Goal: Task Accomplishment & Management: Use online tool/utility

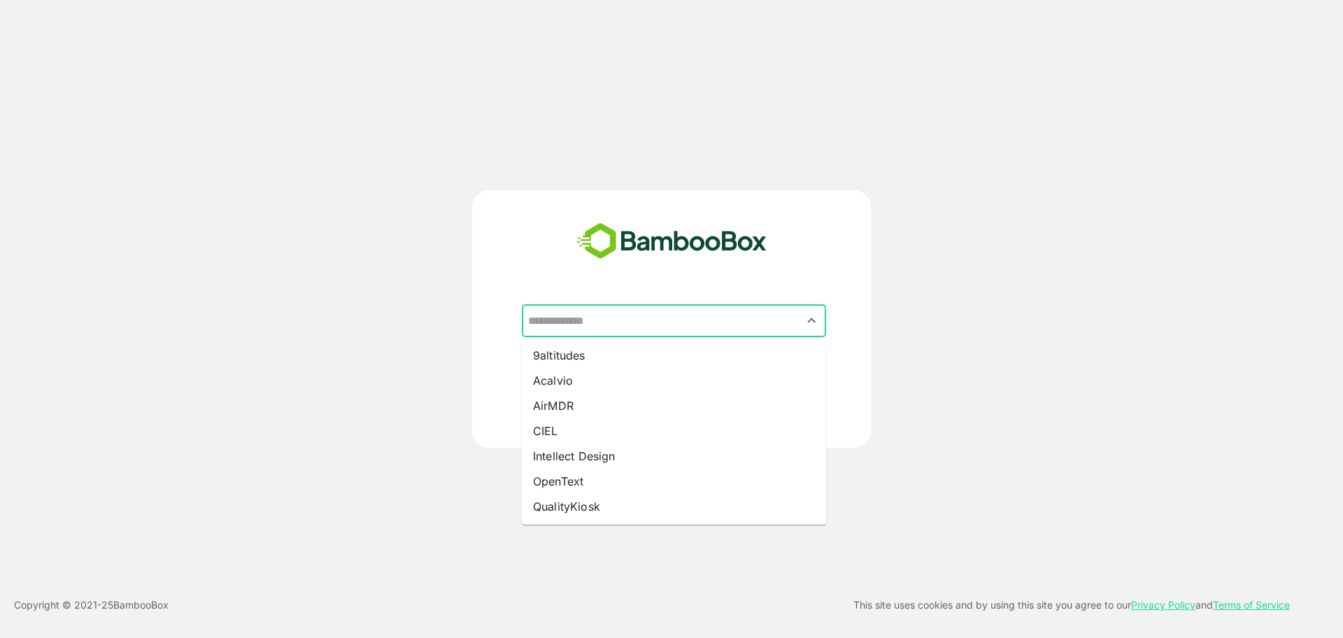
click at [643, 321] on input "text" at bounding box center [673, 321] width 299 height 27
click at [614, 455] on li "Intellect Design" at bounding box center [674, 455] width 304 height 25
type input "**********"
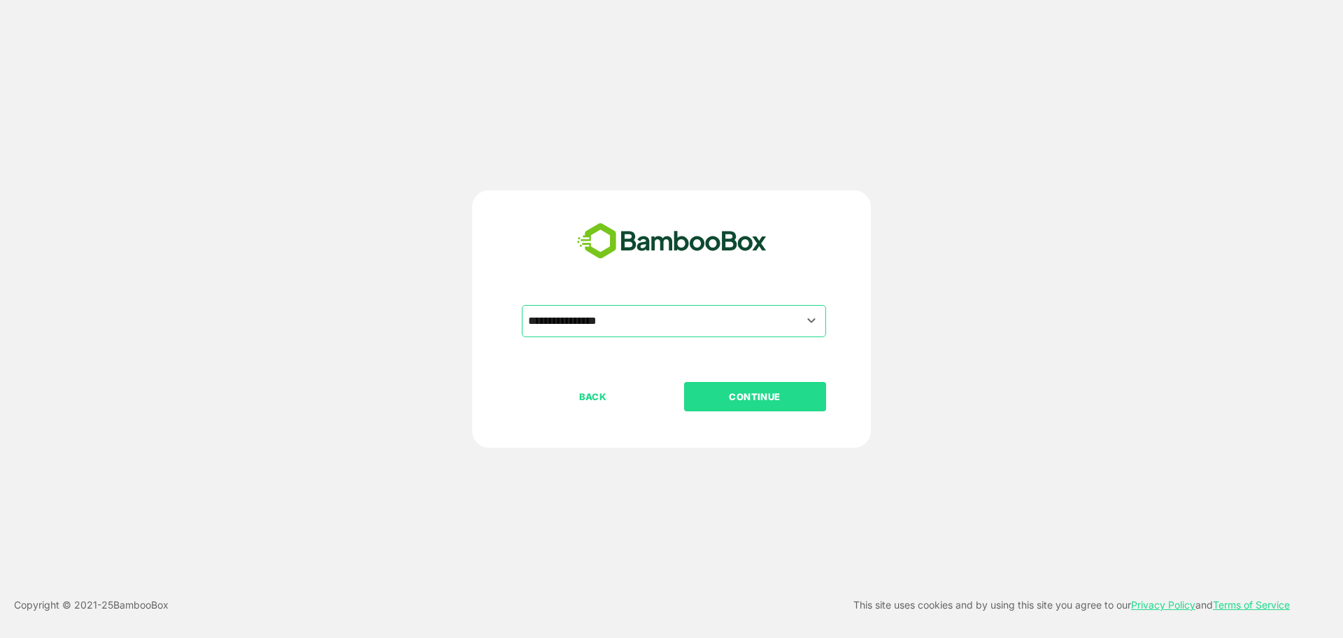
click at [757, 383] on button "CONTINUE" at bounding box center [755, 396] width 142 height 29
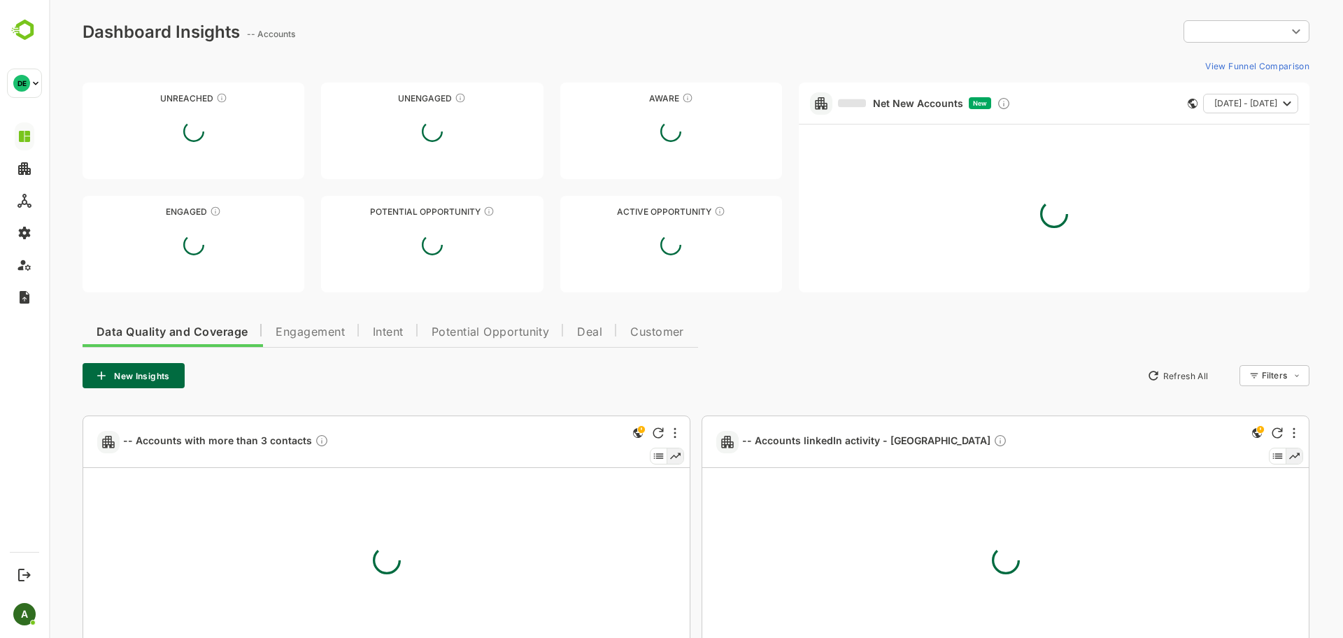
type input "**********"
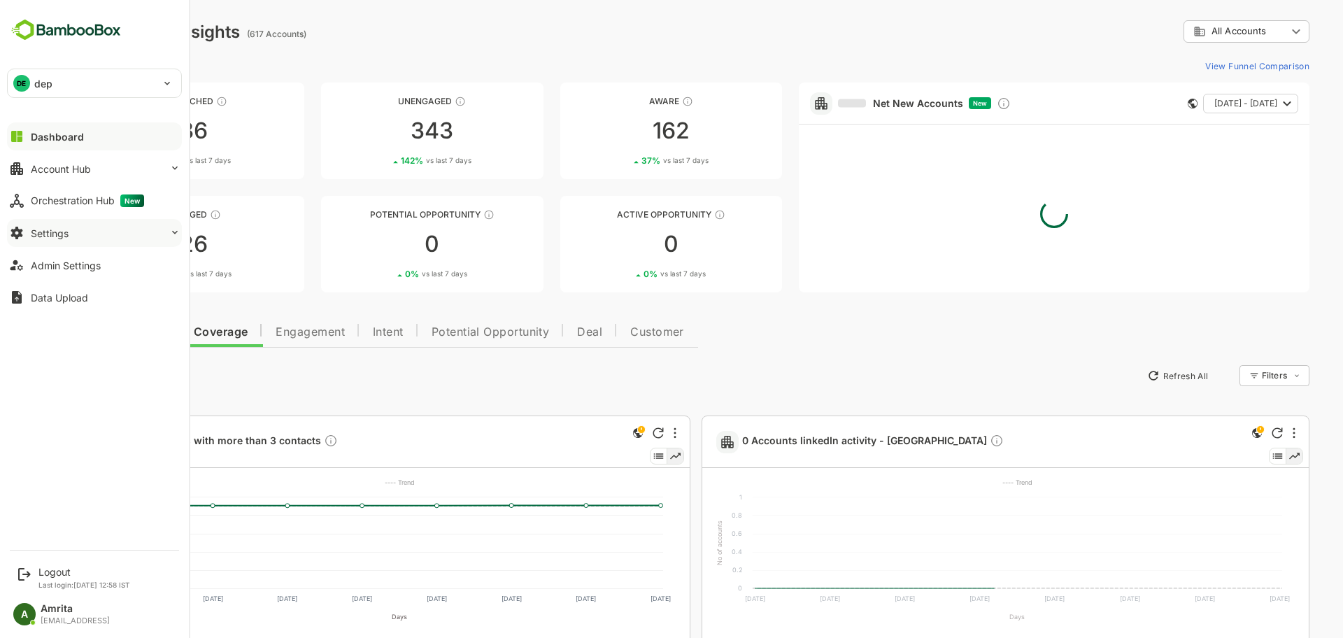
click at [57, 241] on button "Settings" at bounding box center [94, 233] width 175 height 28
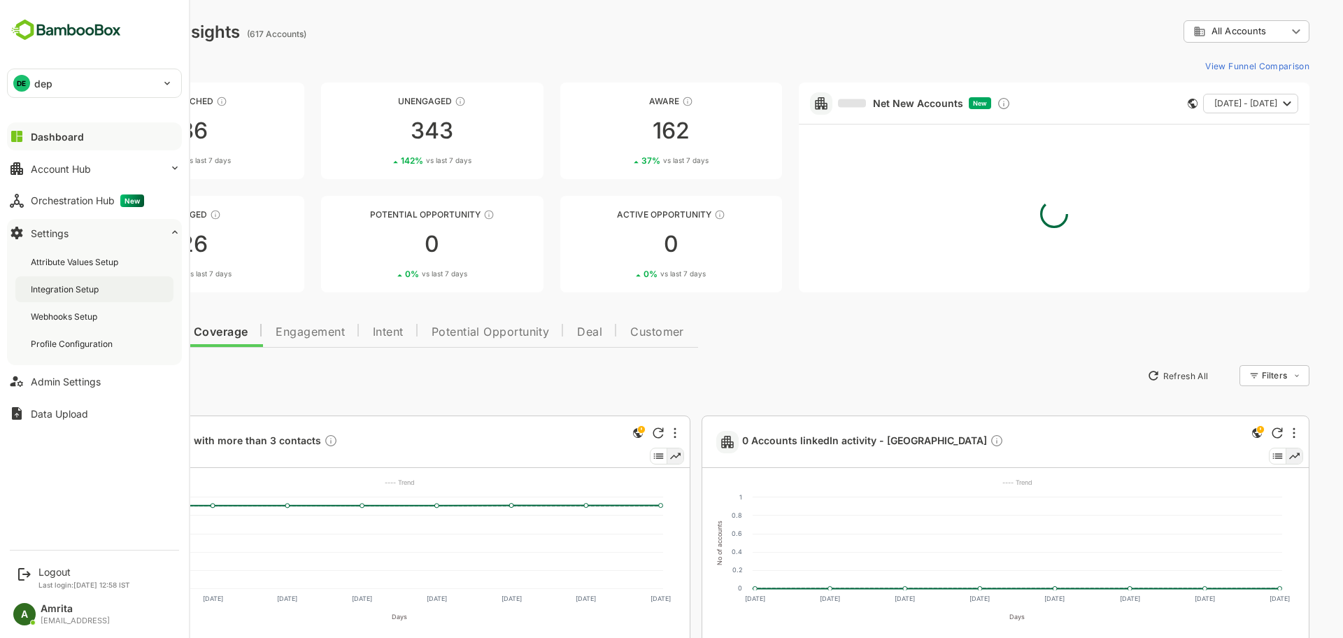
click at [98, 295] on div "Integration Setup" at bounding box center [94, 289] width 158 height 26
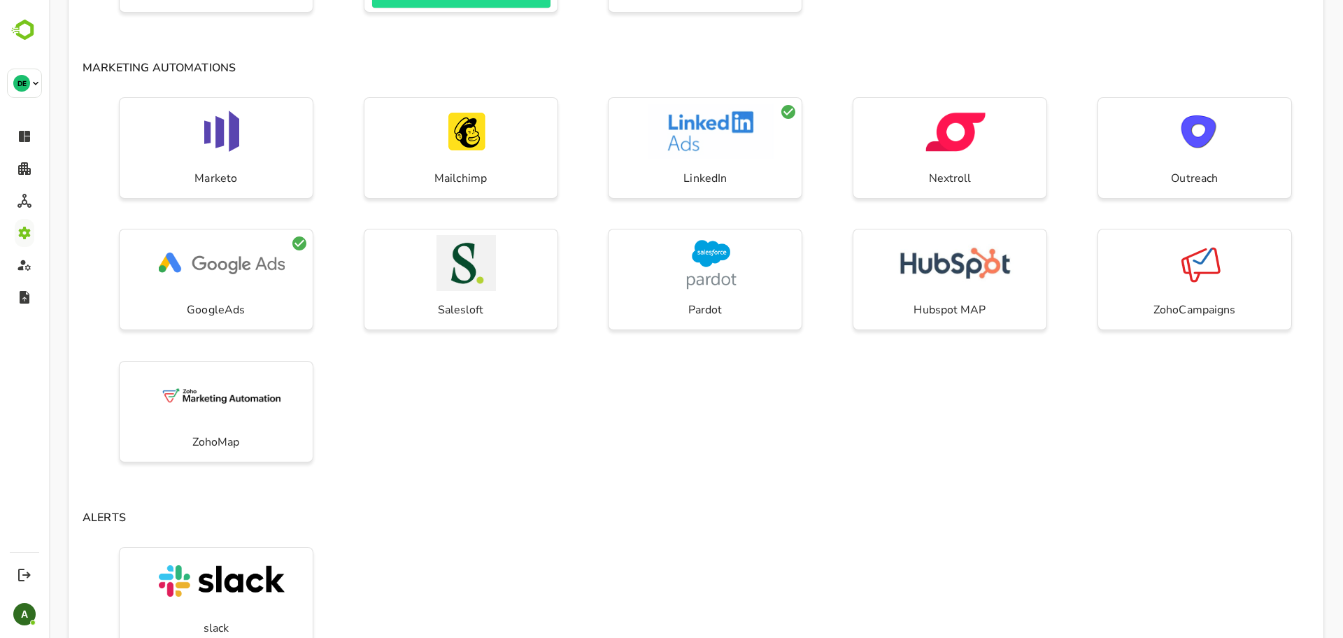
scroll to position [446, 0]
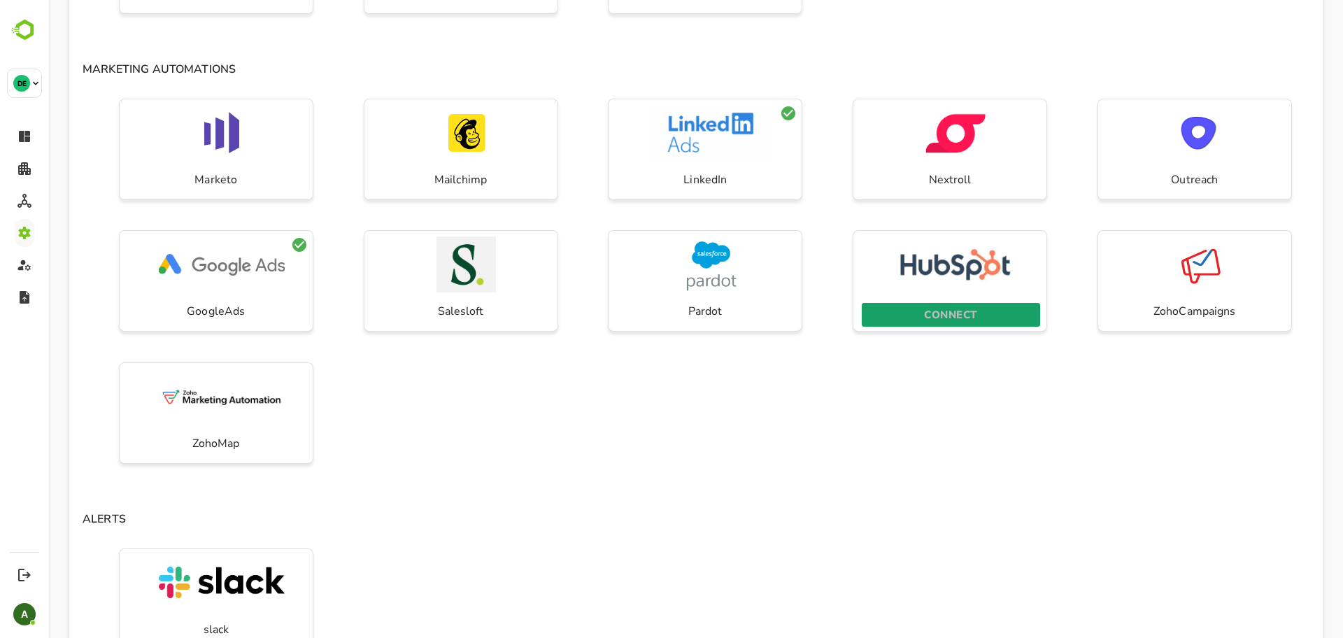
click at [962, 311] on p "CONNECT" at bounding box center [950, 315] width 52 height 18
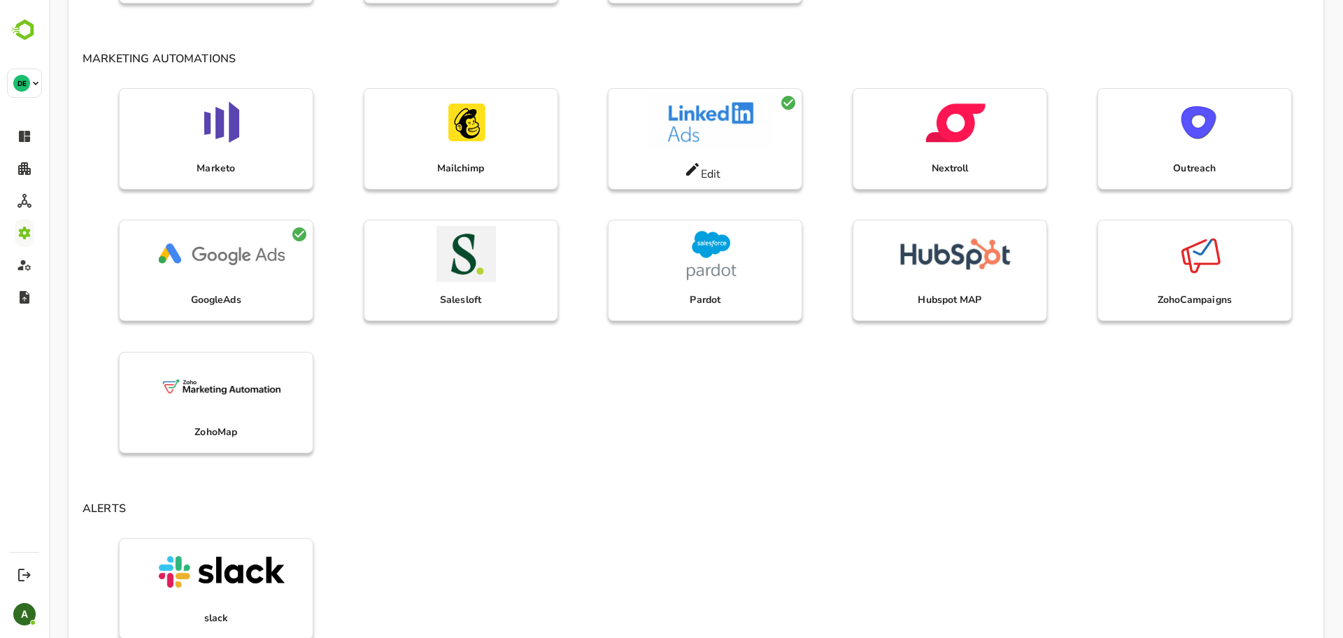
scroll to position [460, 0]
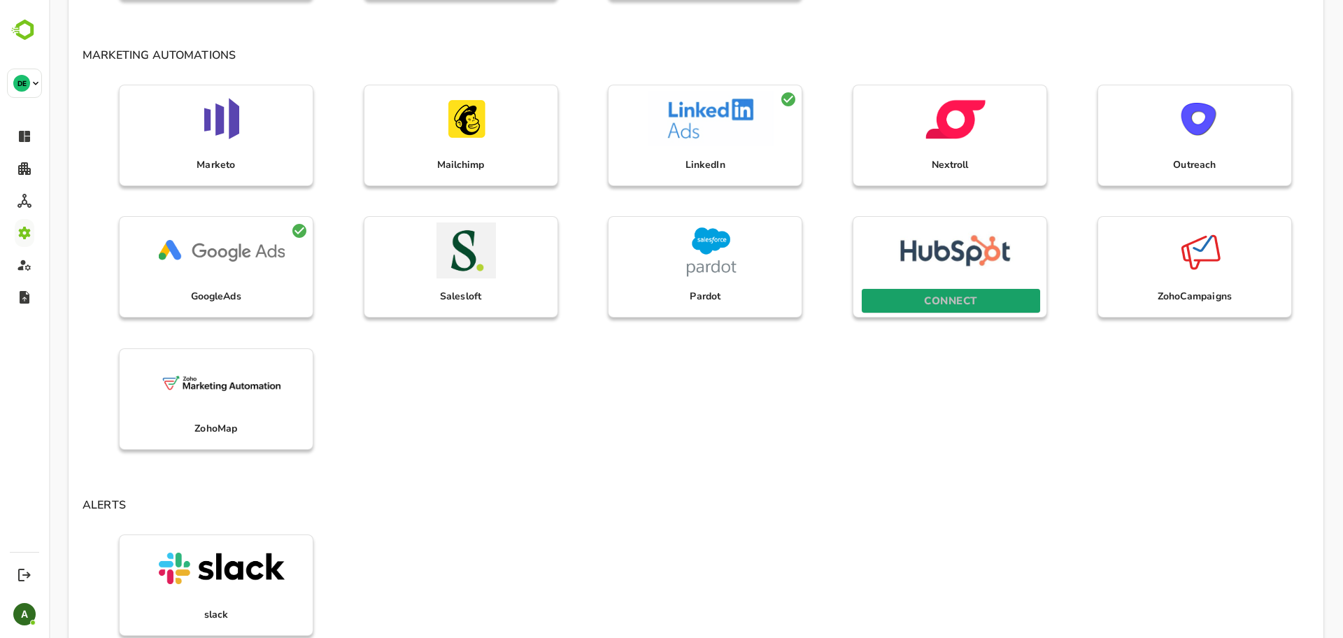
click at [943, 309] on p "CONNECT" at bounding box center [950, 301] width 52 height 18
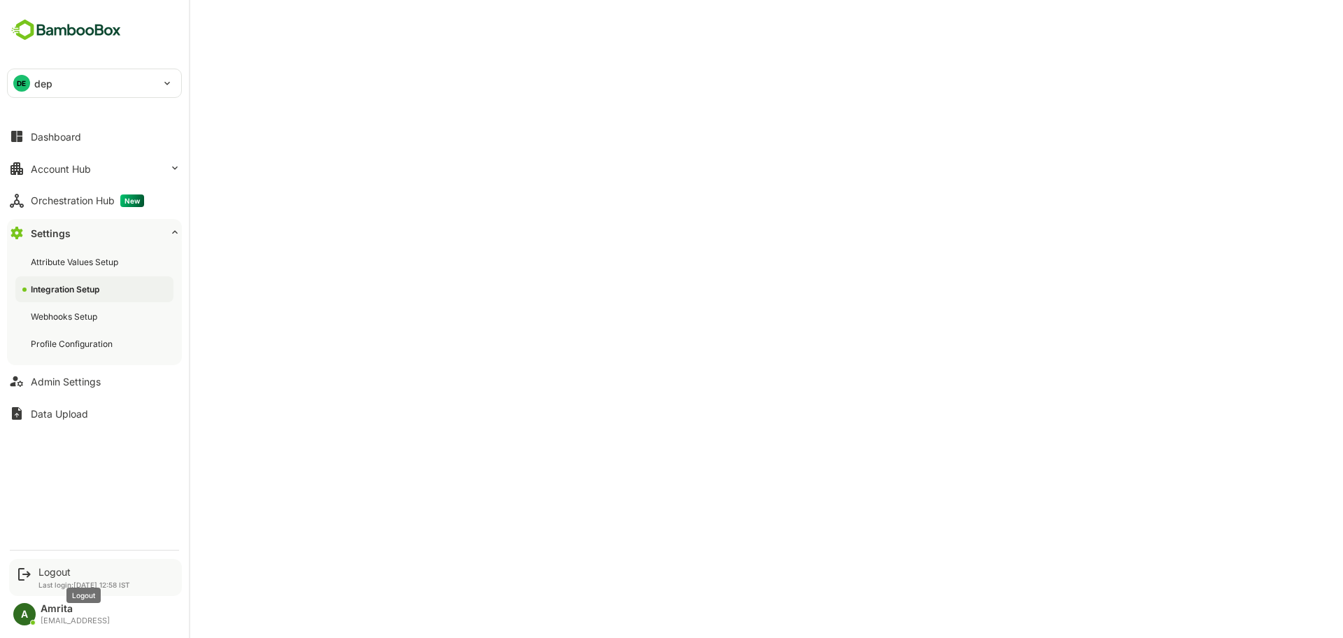
click at [76, 566] on div "Logout" at bounding box center [84, 572] width 92 height 12
